Goal: Feedback & Contribution: Contribute content

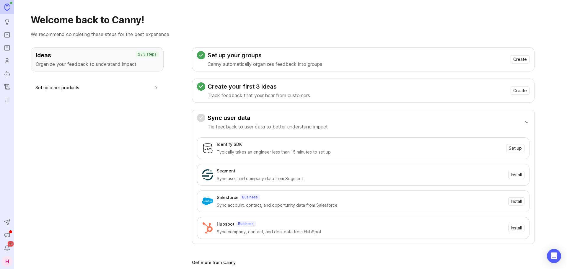
click at [7, 37] on rect "Portal" at bounding box center [7, 35] width 5 height 5
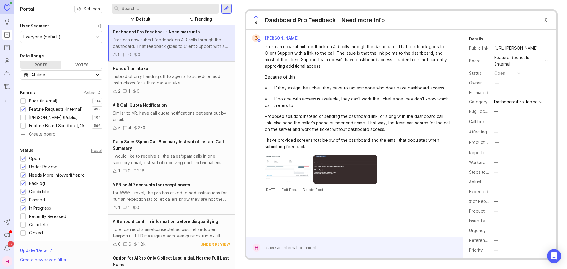
click at [142, 13] on div at bounding box center [165, 9] width 107 height 10
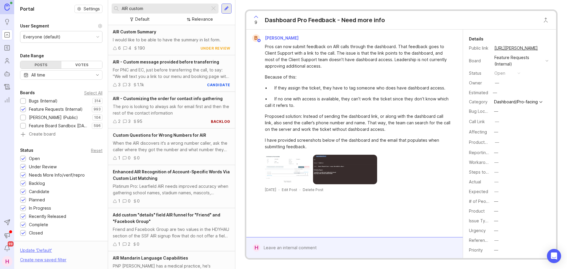
type input "AIR custom"
click at [182, 106] on div "The pro is looking to always ask for email first and then the rest of the conta…" at bounding box center [172, 109] width 118 height 13
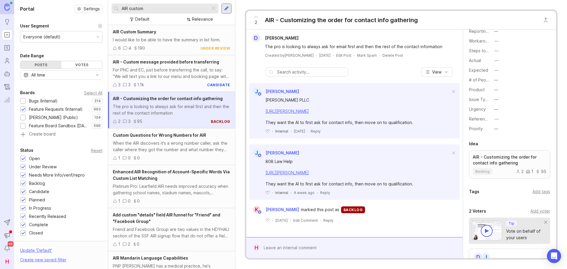
scroll to position [122, 0]
click at [537, 212] on div "Add voter" at bounding box center [541, 211] width 20 height 7
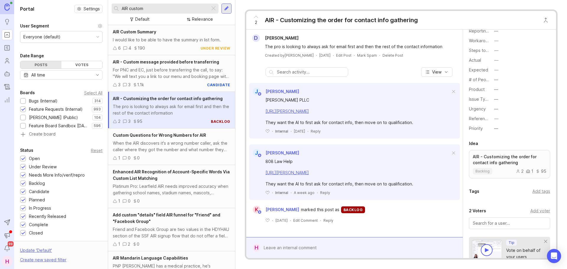
click at [532, 211] on div "Add voter" at bounding box center [541, 211] width 20 height 7
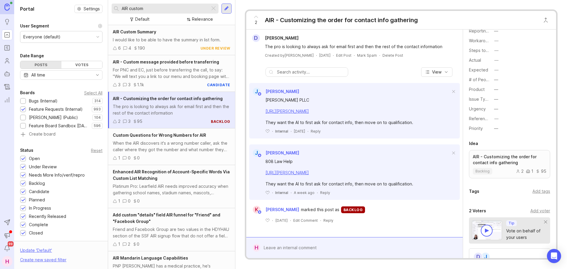
click at [532, 211] on div "Add voter" at bounding box center [541, 211] width 20 height 7
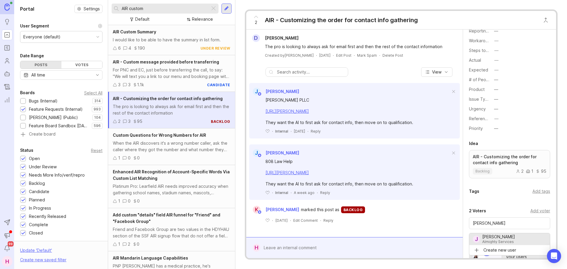
type input "[PERSON_NAME]"
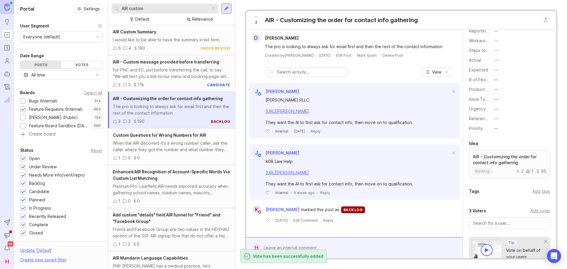
click at [302, 241] on form "H" at bounding box center [354, 247] width 217 height 21
click at [302, 247] on div at bounding box center [358, 247] width 197 height 11
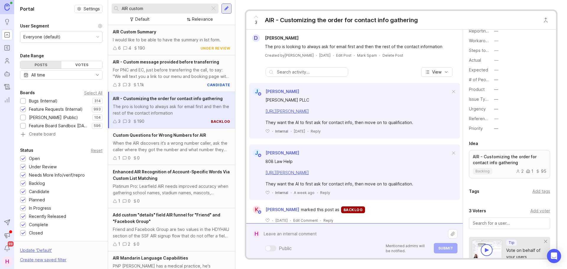
type textarea "T"
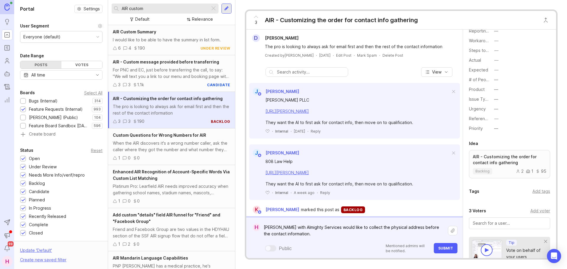
type textarea "[PERSON_NAME] with Almighty Services would like to collect the physical address…"
click at [443, 249] on span "Submit" at bounding box center [446, 248] width 15 height 4
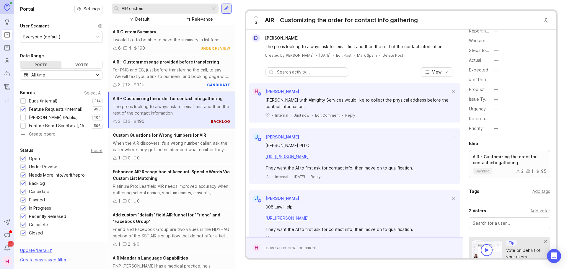
drag, startPoint x: 157, startPoint y: 10, endPoint x: 113, endPoint y: 8, distance: 43.2
click at [113, 8] on div "AIR custom" at bounding box center [161, 9] width 98 height 10
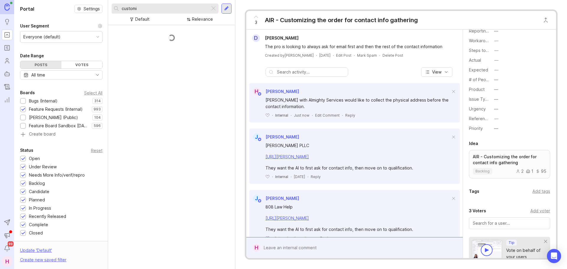
scroll to position [41, 0]
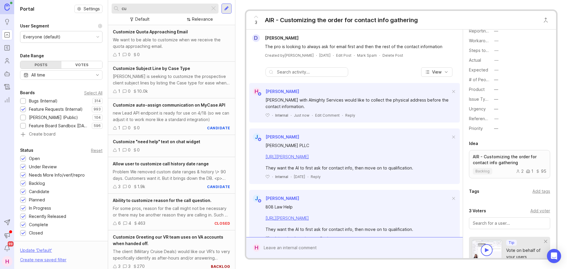
type input "c"
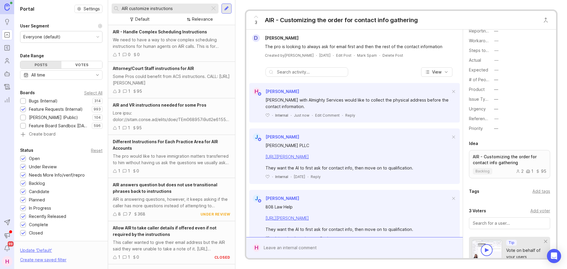
drag, startPoint x: 180, startPoint y: 7, endPoint x: 129, endPoint y: 10, distance: 50.9
click at [129, 10] on input "AIR customize instructions" at bounding box center [165, 8] width 86 height 7
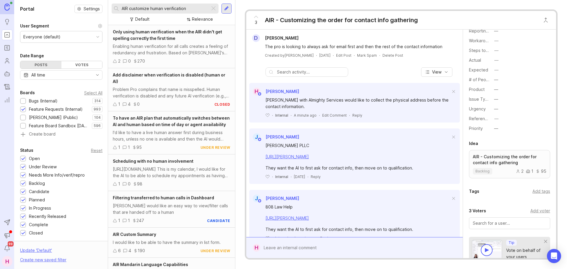
type input "AIR customize human verification"
click at [231, 9] on div at bounding box center [227, 9] width 10 height 10
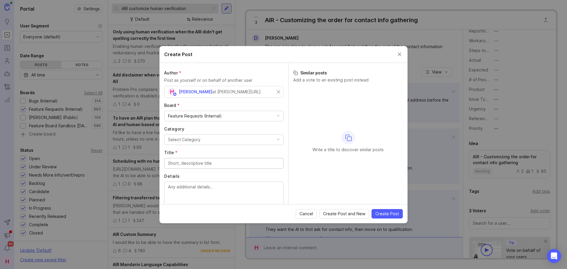
click at [249, 93] on div "H [PERSON_NAME] at [PERSON_NAME][URL]" at bounding box center [222, 92] width 109 height 8
click at [247, 93] on input "text" at bounding box center [224, 92] width 112 height 7
type input "[PERSON_NAME]"
click at [200, 141] on button "Select Category" at bounding box center [223, 139] width 119 height 11
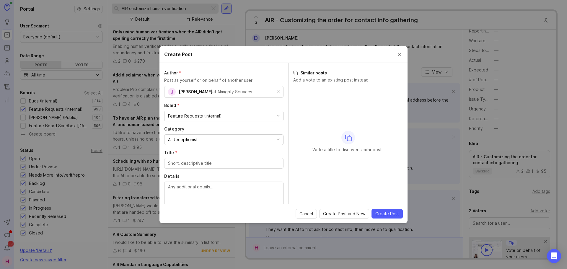
click at [194, 163] on input "Title *" at bounding box center [224, 163] width 112 height 7
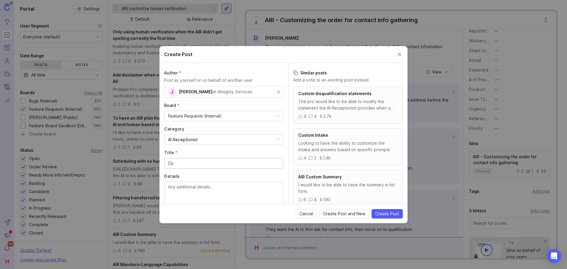
type input "C"
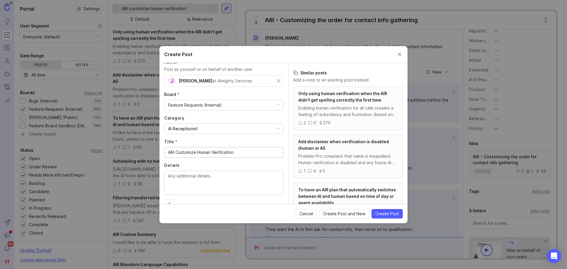
scroll to position [23, 0]
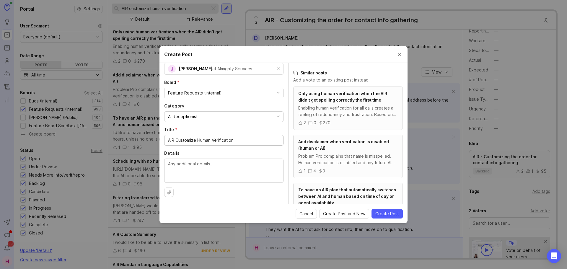
type input "AIR Customize Human Verification"
click at [208, 171] on textarea "Details" at bounding box center [224, 171] width 112 height 20
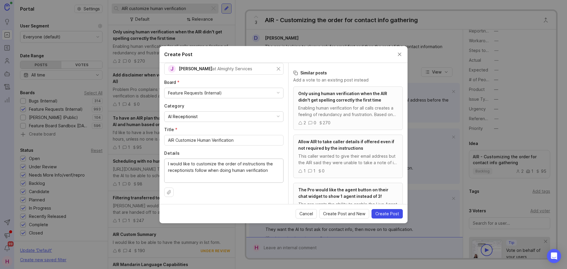
type textarea "I would like to customize the order of instructions the receptionists follow wh…"
click at [389, 213] on span "Create Post" at bounding box center [388, 214] width 24 height 6
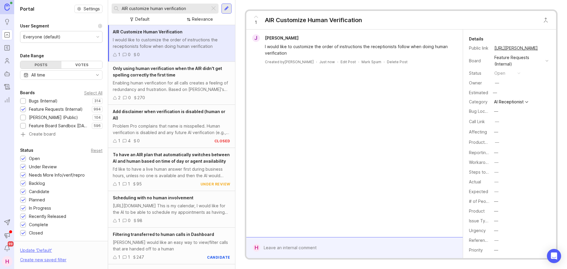
click at [217, 8] on div at bounding box center [213, 9] width 7 height 8
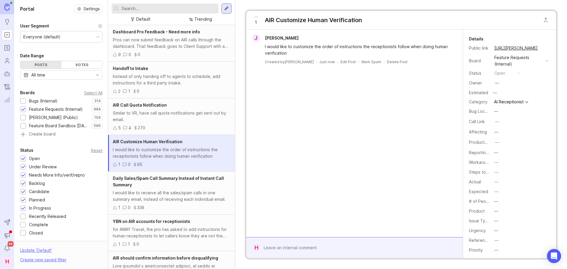
click at [309, 246] on div at bounding box center [358, 247] width 197 height 11
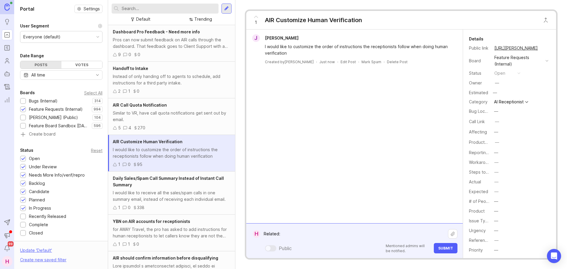
paste textarea "[URL][PERSON_NAME][DOMAIN_NAME]"
type textarea "Related: [URL][PERSON_NAME][DOMAIN_NAME]"
click at [449, 250] on span "Submit" at bounding box center [446, 248] width 15 height 4
